Goal: Check status: Check status

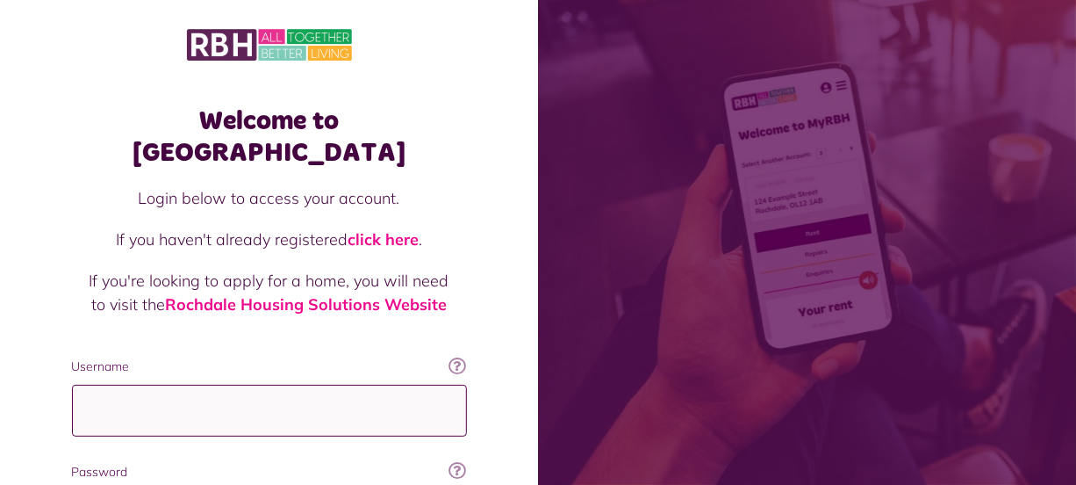
type input "**********"
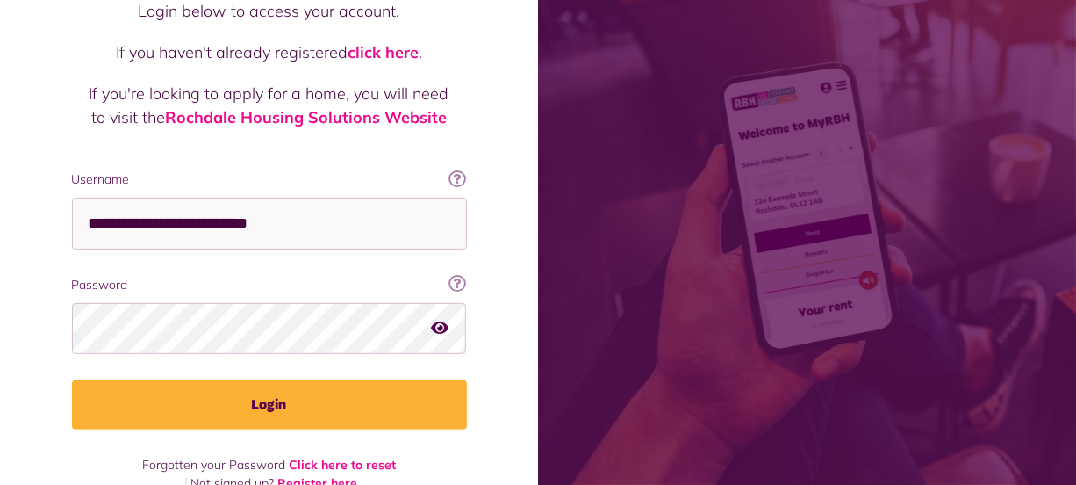
scroll to position [190, 0]
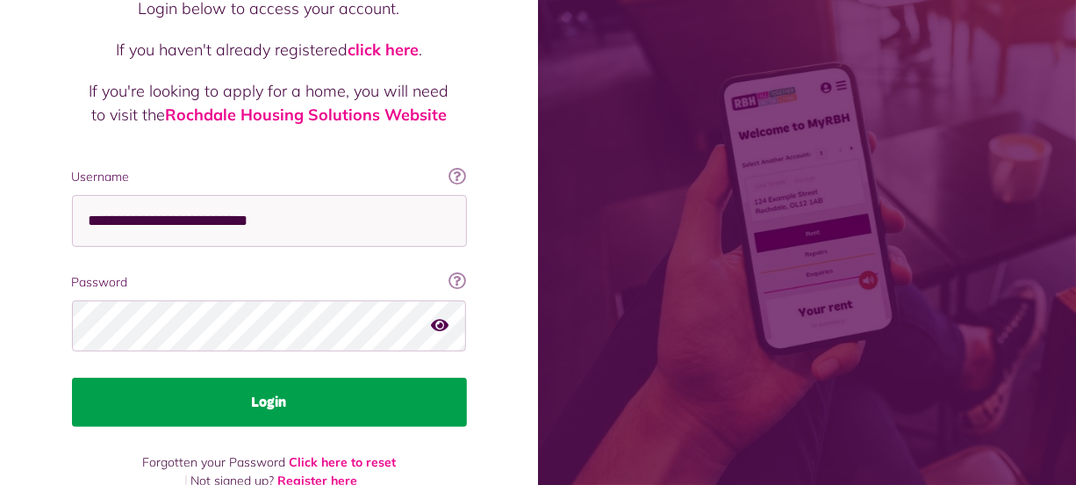
click at [416, 377] on button "Login" at bounding box center [269, 401] width 395 height 49
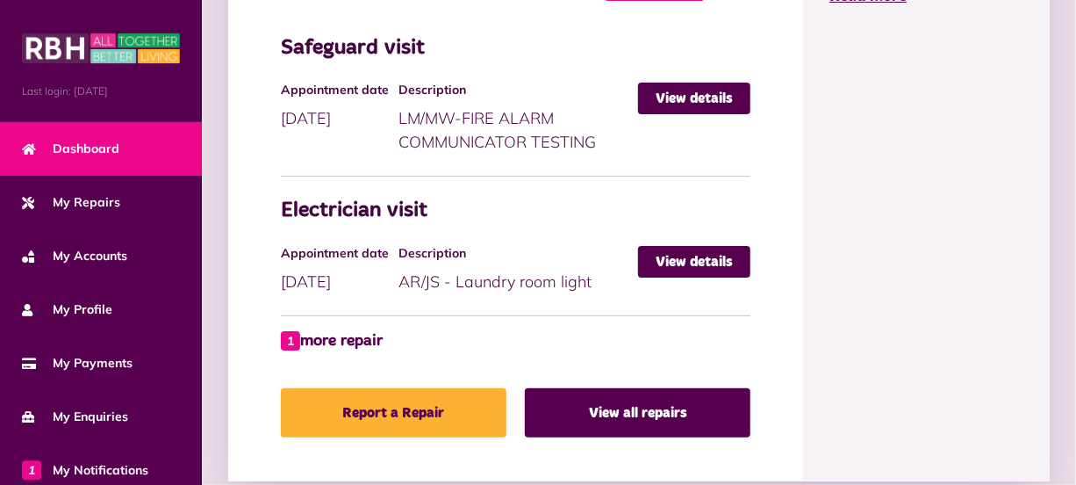
scroll to position [1134, 0]
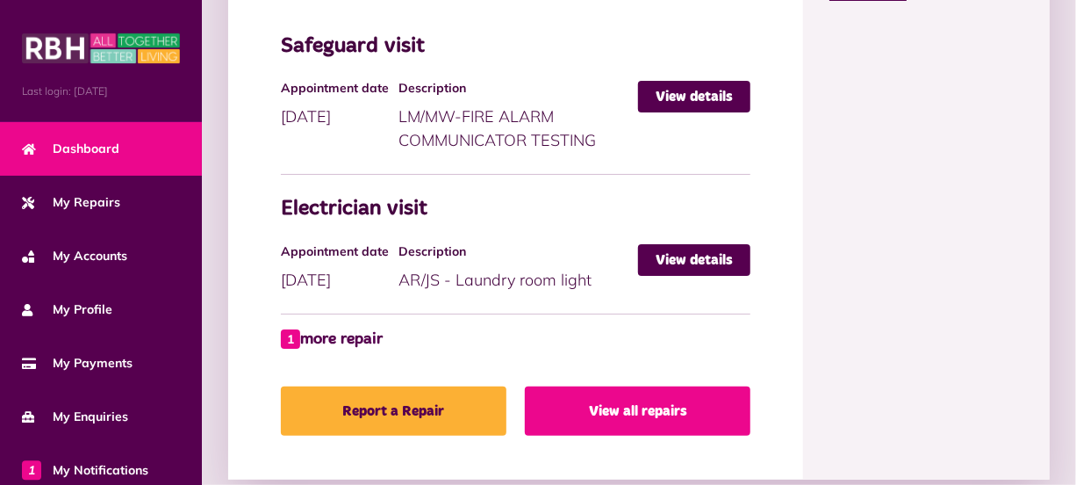
click at [664, 402] on link "View all repairs" at bounding box center [638, 410] width 226 height 49
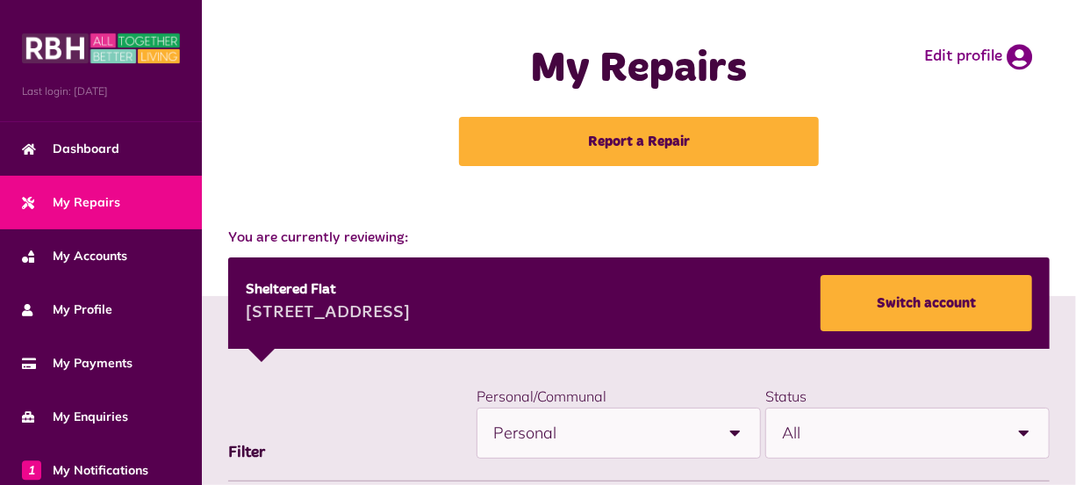
scroll to position [423, 0]
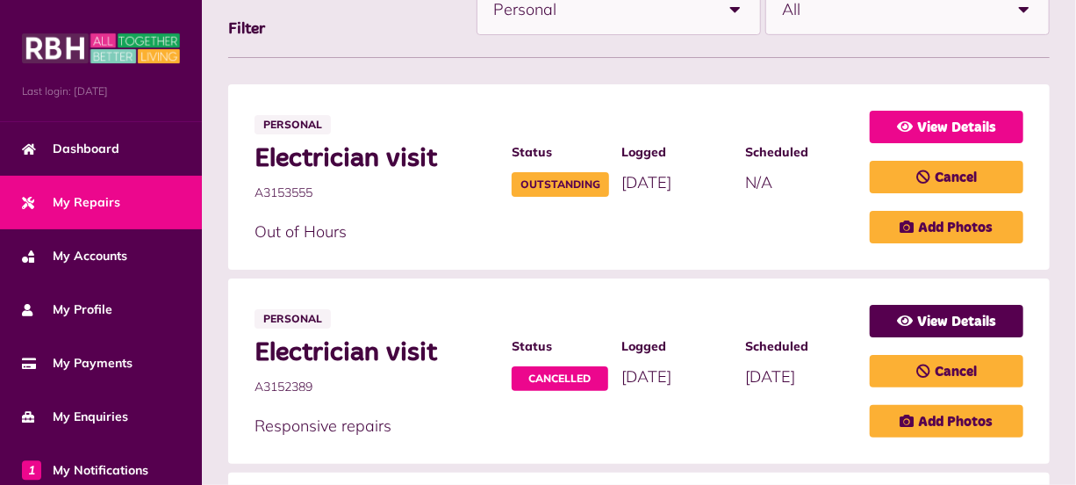
click at [971, 122] on link "View Details" at bounding box center [947, 127] width 154 height 32
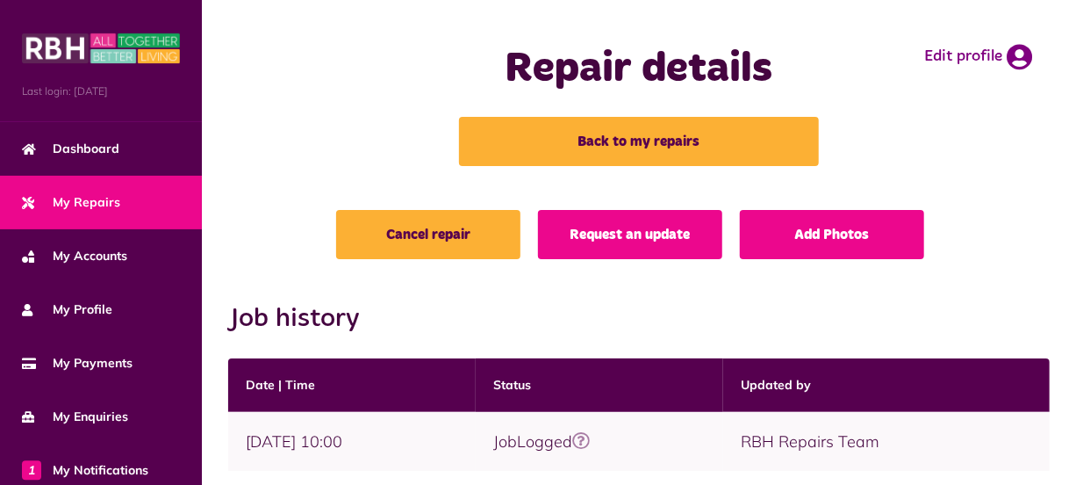
scroll to position [32, 0]
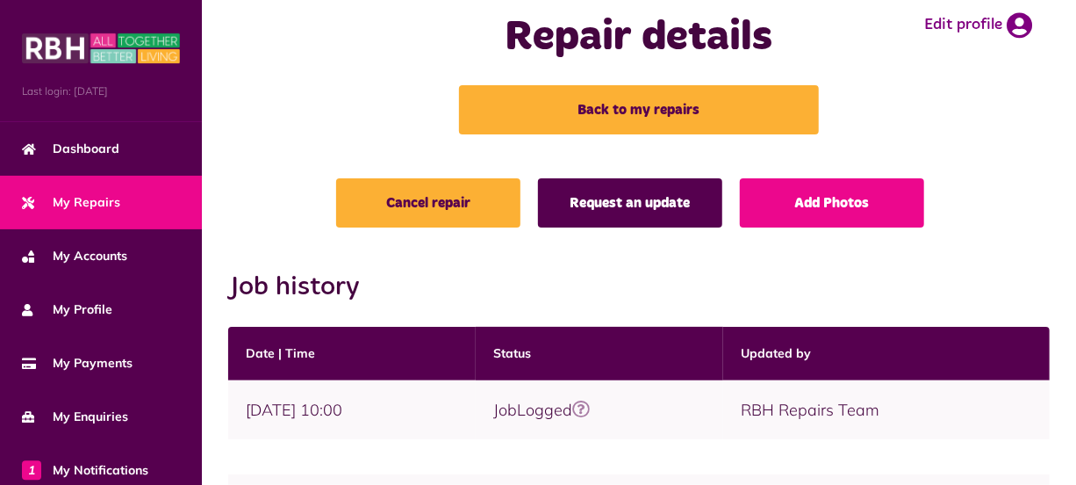
click at [605, 201] on link "Request an update" at bounding box center [630, 202] width 184 height 49
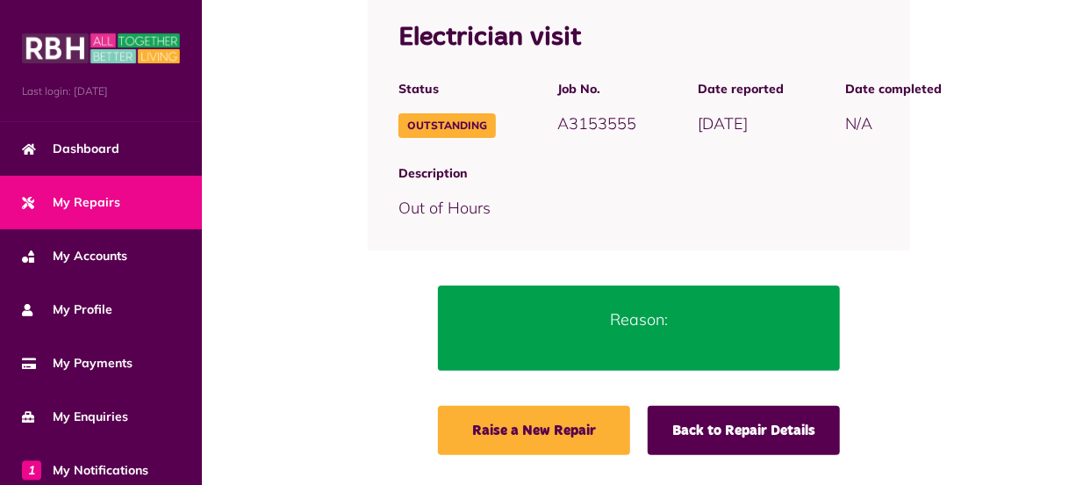
scroll to position [224, 0]
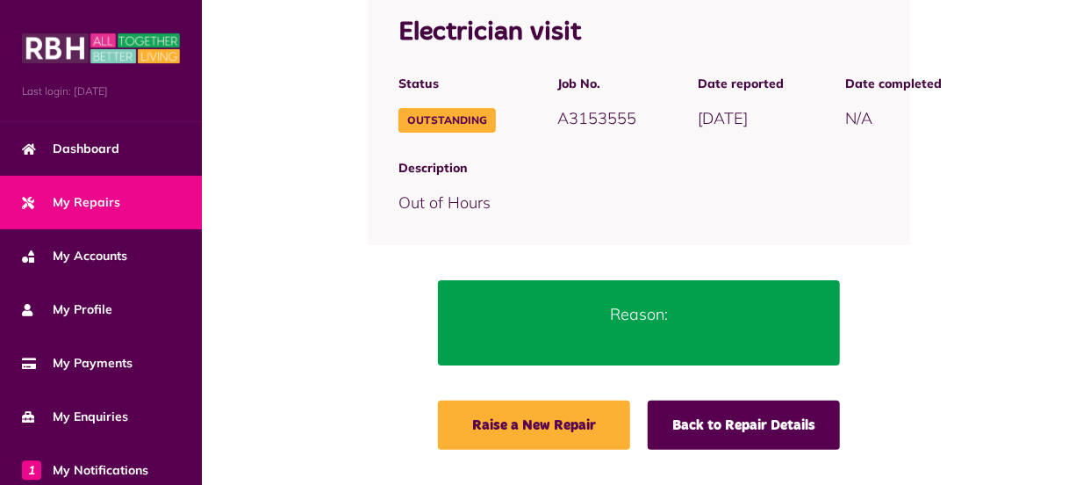
click at [650, 319] on p "Reason:" at bounding box center [638, 314] width 349 height 24
click at [633, 330] on div "Reason:" at bounding box center [639, 322] width 402 height 85
click at [629, 315] on p "Reason:" at bounding box center [638, 314] width 349 height 24
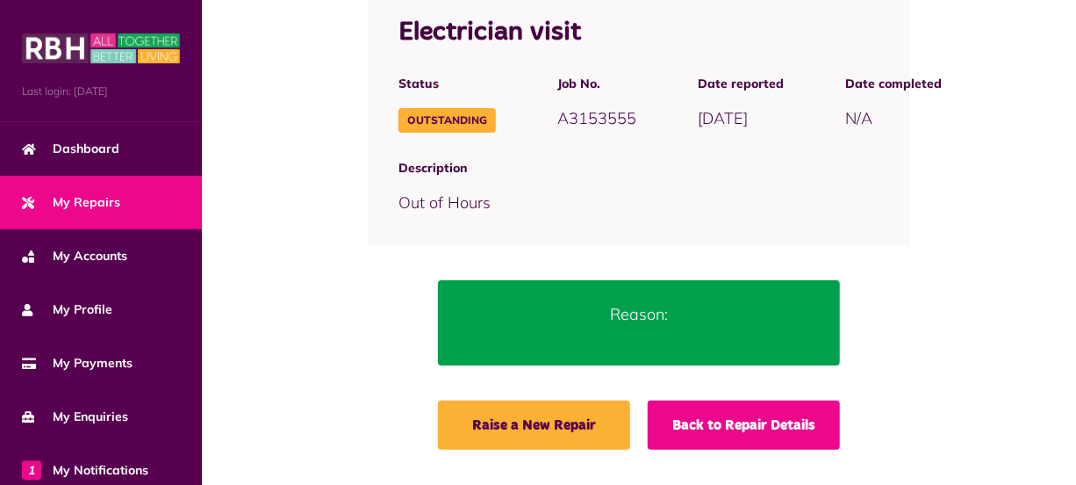
click at [733, 430] on link "Back to Repair Details" at bounding box center [744, 424] width 192 height 49
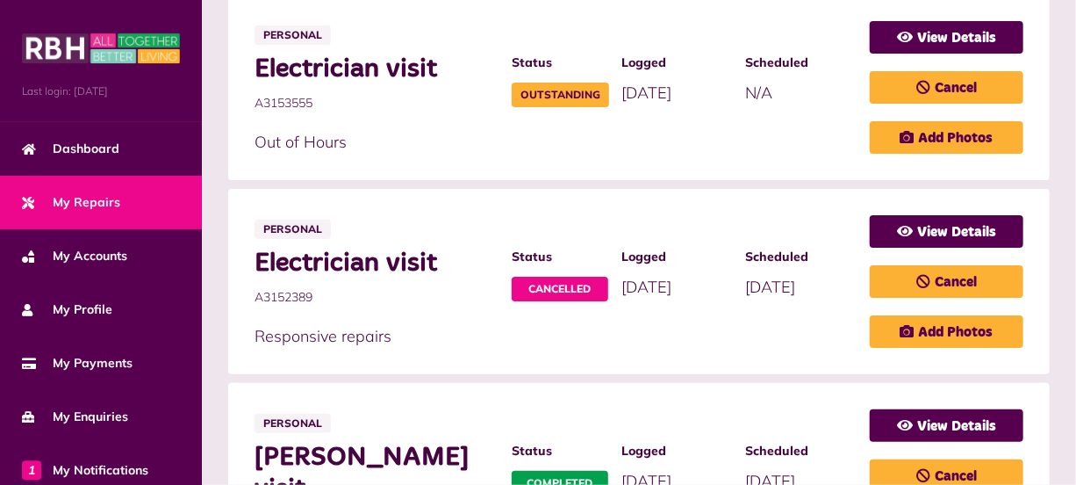
scroll to position [510, 0]
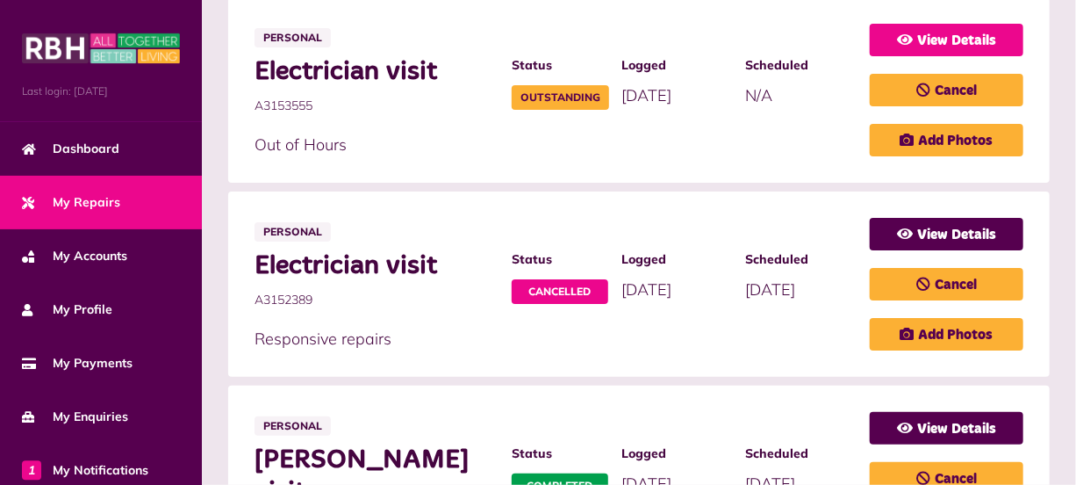
click at [957, 41] on link "View Details" at bounding box center [947, 40] width 154 height 32
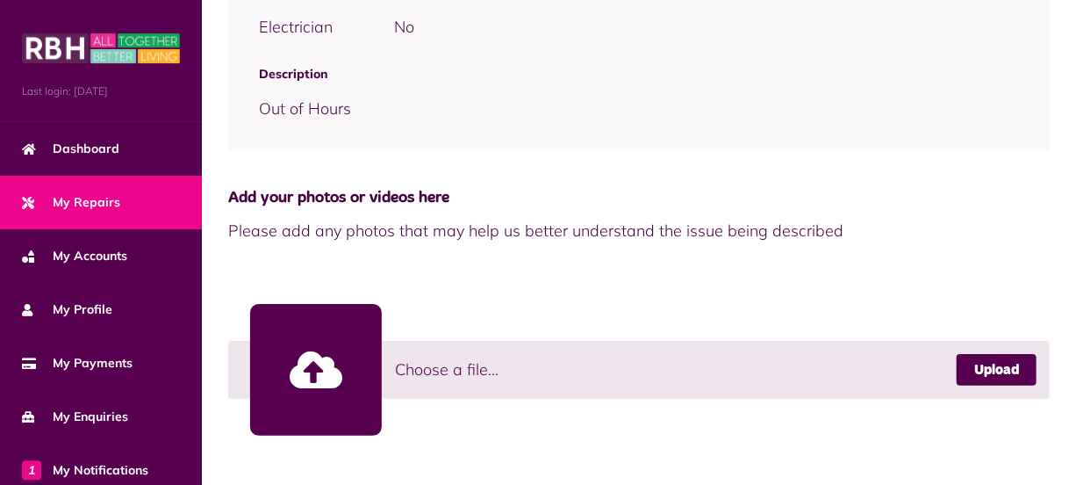
scroll to position [699, 0]
